Goal: Information Seeking & Learning: Learn about a topic

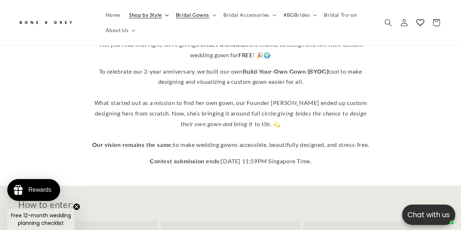
click at [165, 17] on summary "Shop by Style" at bounding box center [148, 14] width 47 height 15
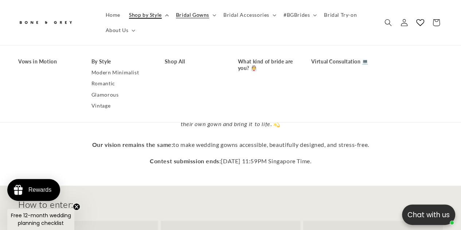
scroll to position [0, 152]
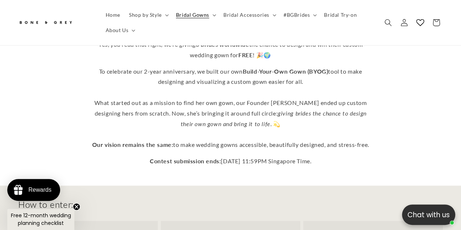
click at [208, 199] on div "How to enter:" at bounding box center [230, 204] width 425 height 11
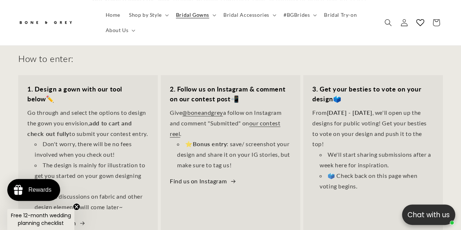
drag, startPoint x: 179, startPoint y: 212, endPoint x: 324, endPoint y: 46, distance: 220.8
click at [324, 53] on div "How to enter:" at bounding box center [230, 58] width 425 height 11
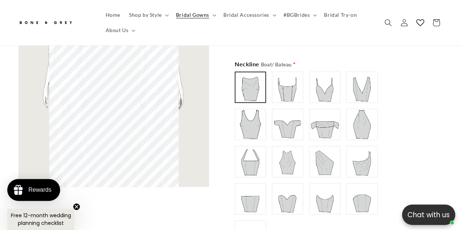
scroll to position [0, 0]
click at [292, 95] on img at bounding box center [287, 87] width 29 height 29
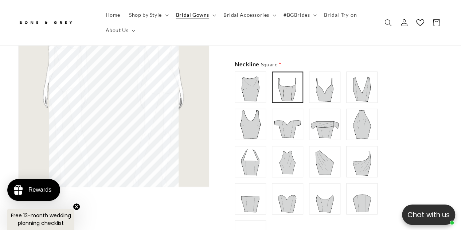
scroll to position [0, 152]
click at [256, 86] on img at bounding box center [250, 87] width 29 height 29
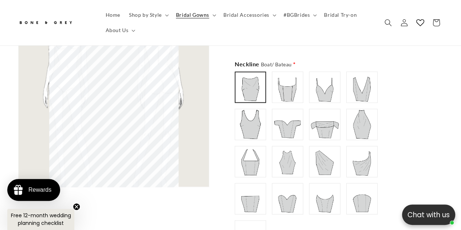
click at [287, 93] on img at bounding box center [287, 87] width 29 height 29
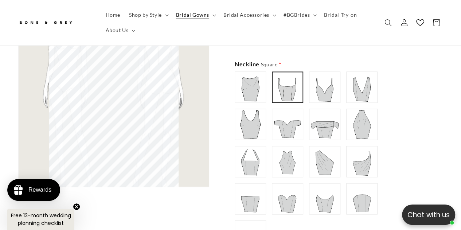
scroll to position [0, 303]
click at [322, 97] on img at bounding box center [324, 87] width 29 height 29
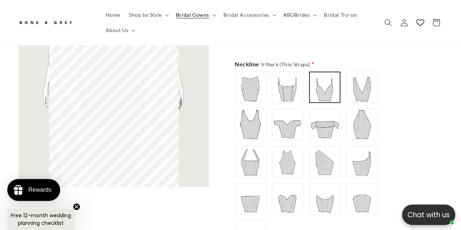
scroll to position [0, 0]
click at [364, 97] on img at bounding box center [361, 87] width 29 height 29
click at [251, 121] on img at bounding box center [250, 124] width 29 height 29
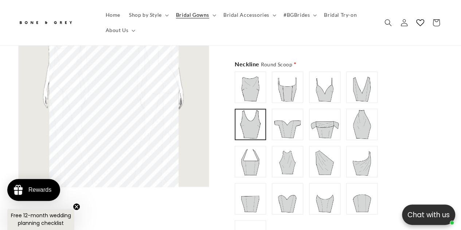
scroll to position [0, 152]
click at [294, 123] on img at bounding box center [287, 124] width 29 height 29
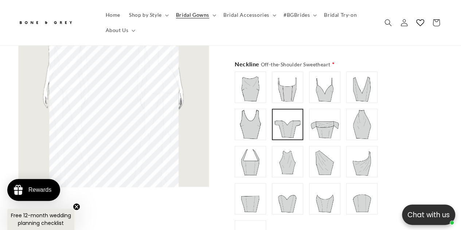
click at [336, 122] on img at bounding box center [324, 124] width 29 height 29
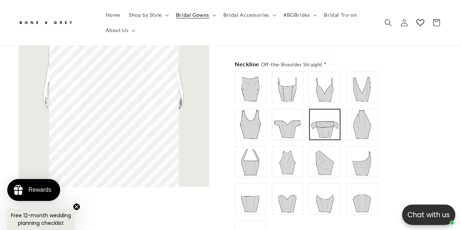
click at [301, 124] on img at bounding box center [287, 124] width 29 height 29
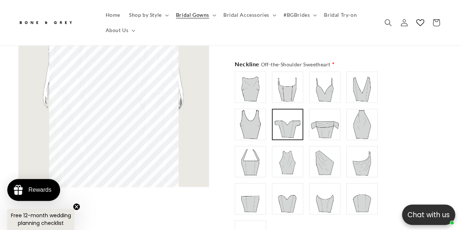
scroll to position [0, 303]
click at [359, 124] on img at bounding box center [361, 124] width 29 height 29
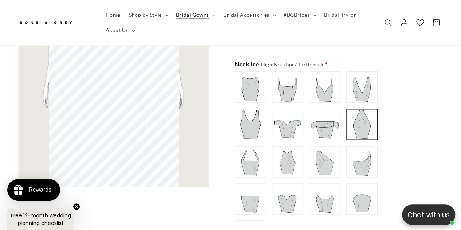
click at [255, 157] on img at bounding box center [250, 161] width 29 height 29
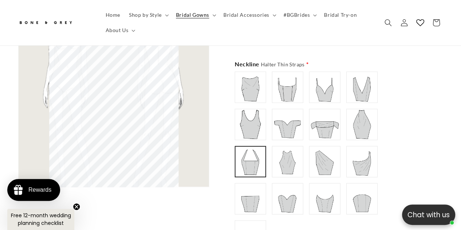
click at [288, 154] on img at bounding box center [287, 161] width 29 height 29
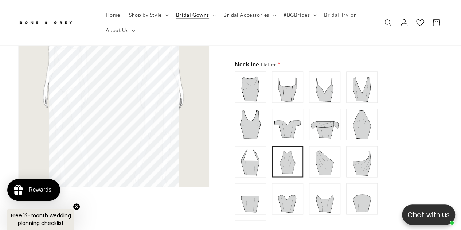
scroll to position [0, 0]
click at [329, 154] on img at bounding box center [324, 161] width 29 height 29
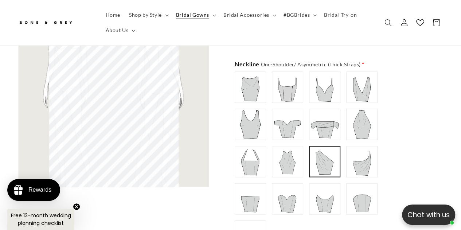
click at [354, 157] on img at bounding box center [361, 161] width 29 height 29
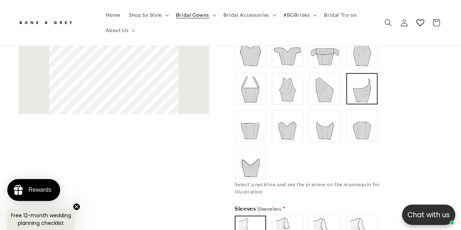
scroll to position [0, 152]
click at [246, 125] on img at bounding box center [250, 125] width 29 height 29
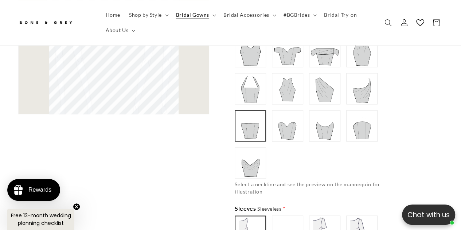
click at [285, 124] on img at bounding box center [287, 125] width 29 height 29
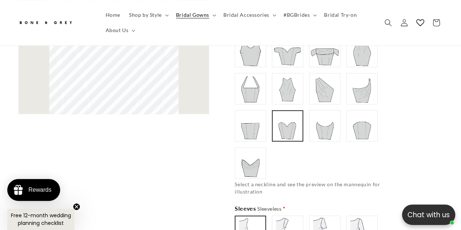
click at [324, 125] on img at bounding box center [324, 125] width 29 height 29
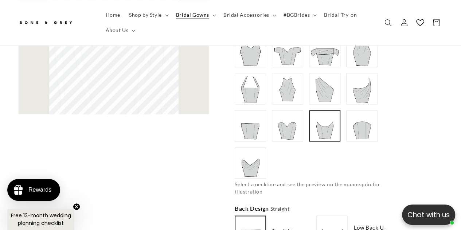
type input "**********"
click at [367, 129] on img at bounding box center [361, 125] width 29 height 29
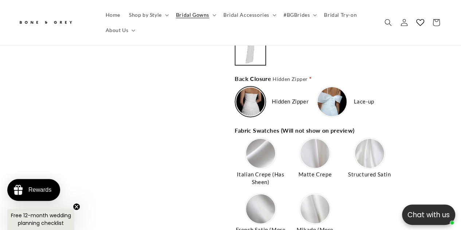
type input "**********"
click at [261, 149] on img at bounding box center [260, 153] width 29 height 29
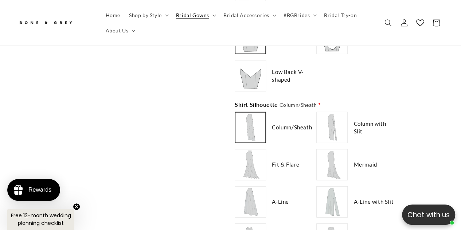
scroll to position [948, 0]
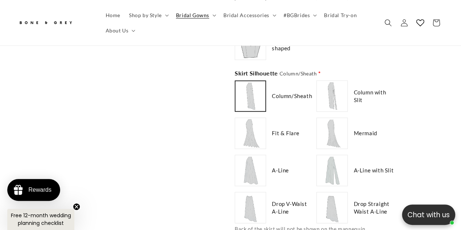
type input "**********"
click at [265, 124] on img at bounding box center [250, 133] width 29 height 29
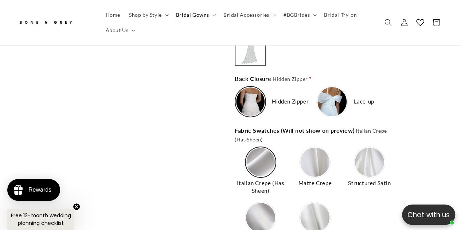
scroll to position [0, 152]
type input "**********"
click at [326, 166] on img at bounding box center [314, 162] width 29 height 29
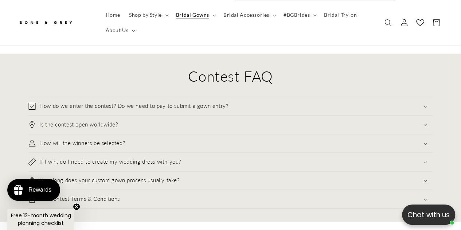
scroll to position [0, 0]
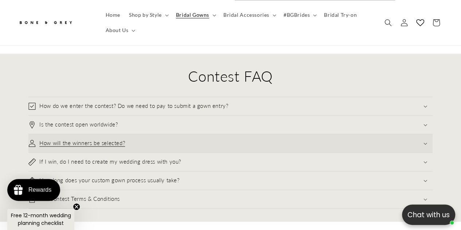
click at [304, 134] on summary "How will the winners be selected?" at bounding box center [230, 143] width 404 height 18
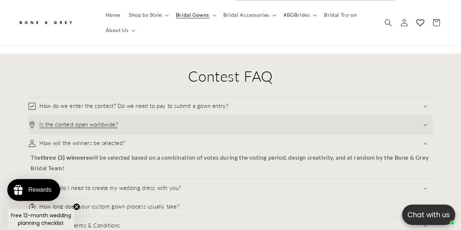
click at [302, 125] on summary "Is the contest open worldwide?" at bounding box center [230, 125] width 404 height 18
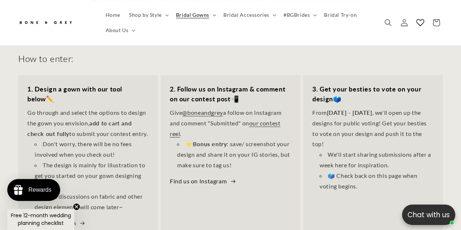
scroll to position [0, 303]
click at [154, 16] on span "Shop by Style" at bounding box center [145, 15] width 33 height 7
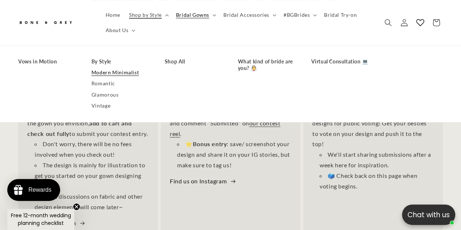
click at [132, 73] on link "Modern Minimalist" at bounding box center [120, 72] width 59 height 11
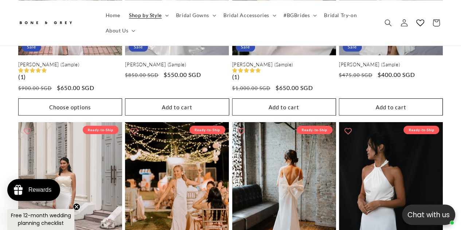
scroll to position [1130, 0]
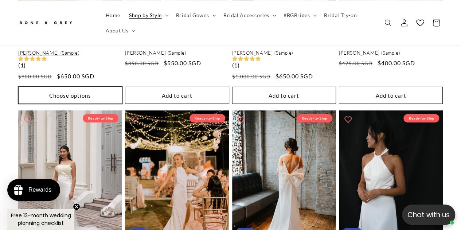
click at [69, 87] on button "Choose options" at bounding box center [70, 95] width 104 height 17
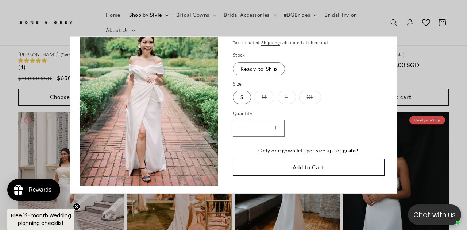
scroll to position [0, 0]
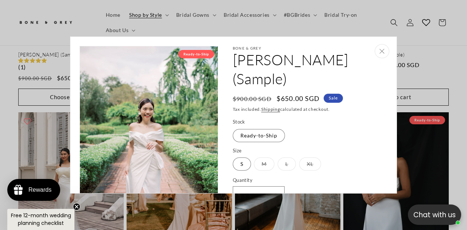
click at [380, 50] on button "Close" at bounding box center [381, 51] width 15 height 14
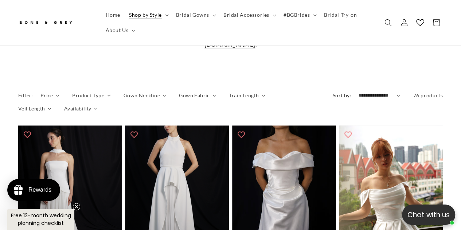
scroll to position [146, 0]
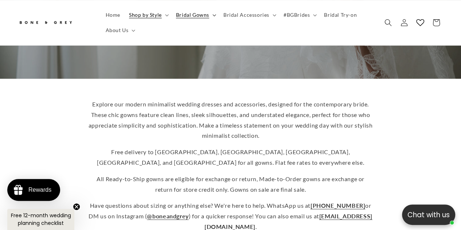
click at [214, 16] on icon at bounding box center [214, 15] width 4 height 2
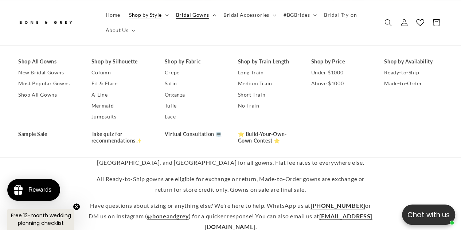
scroll to position [0, 303]
click at [165, 15] on icon at bounding box center [167, 15] width 4 height 2
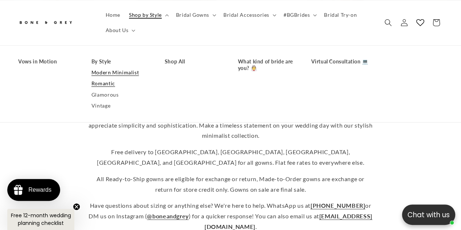
click at [113, 83] on link "Romantic" at bounding box center [120, 83] width 59 height 11
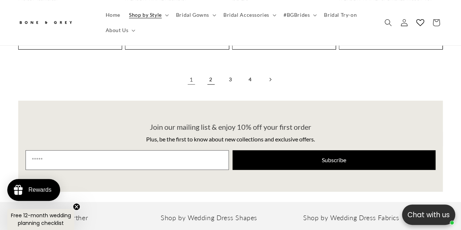
click at [212, 75] on link "2" at bounding box center [211, 79] width 16 height 16
